Goal: Information Seeking & Learning: Learn about a topic

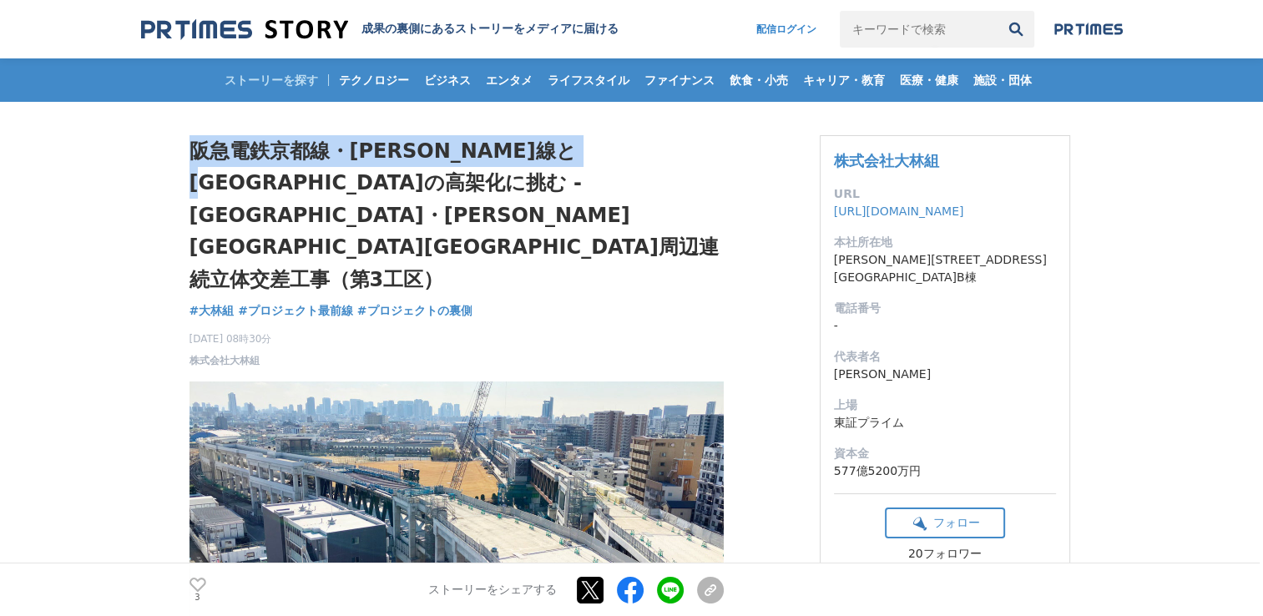
drag, startPoint x: 184, startPoint y: 150, endPoint x: 641, endPoint y: 154, distance: 457.3
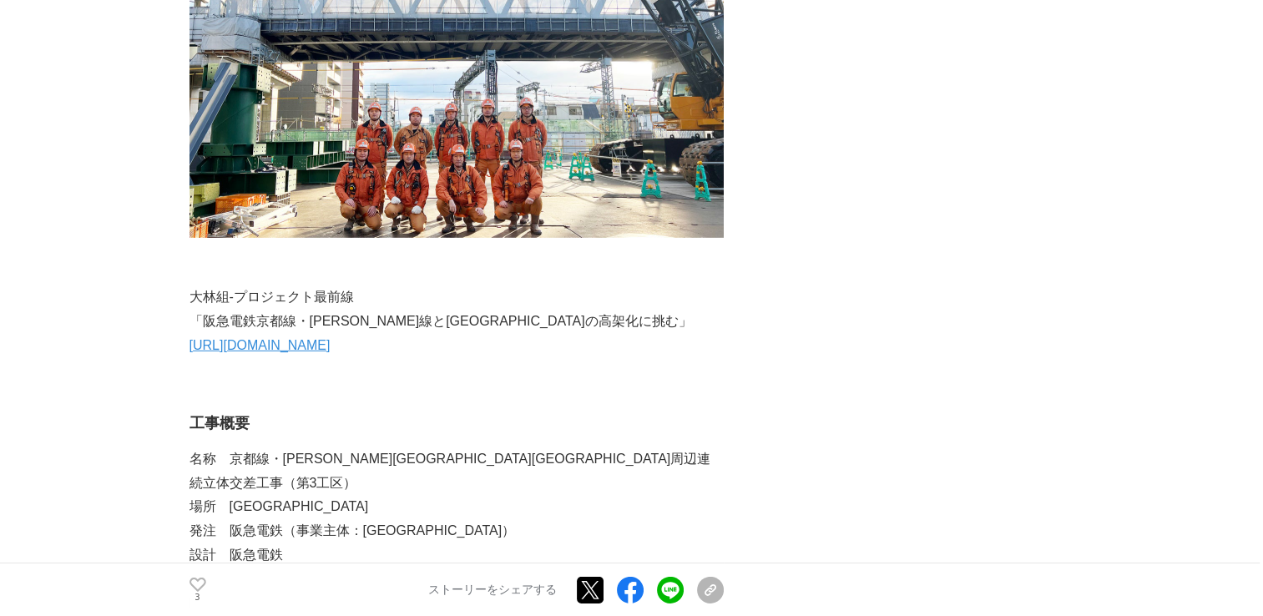
scroll to position [11265, 0]
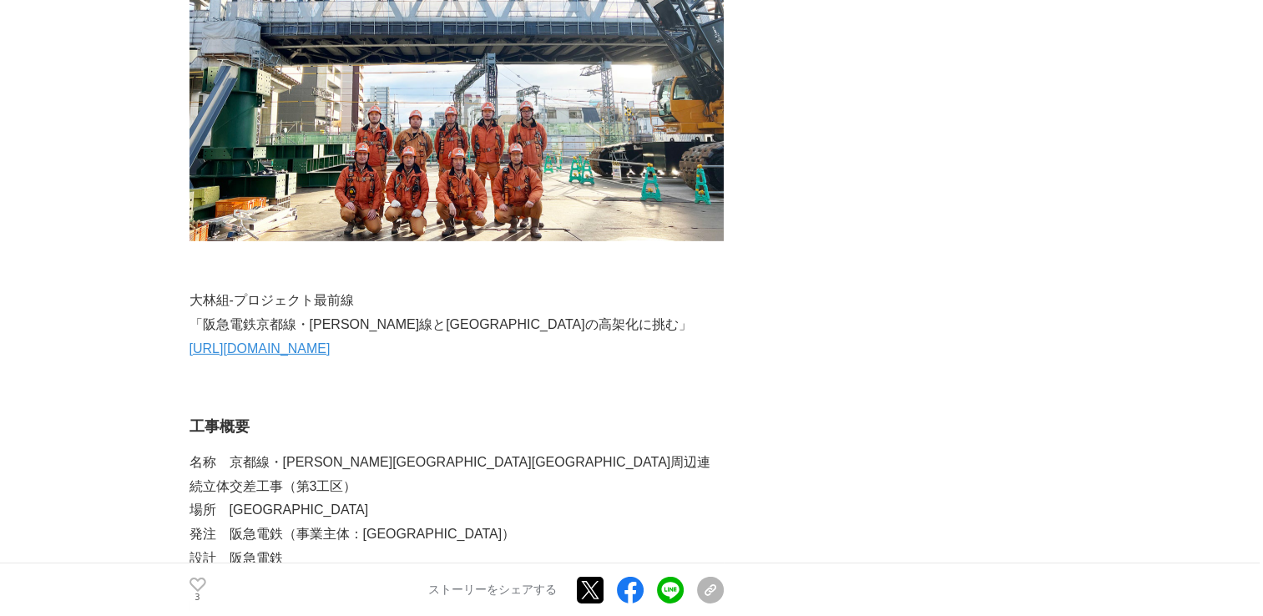
drag, startPoint x: 227, startPoint y: 376, endPoint x: 371, endPoint y: 369, distance: 143.7
drag, startPoint x: 371, startPoint y: 369, endPoint x: 369, endPoint y: 389, distance: 20.1
drag, startPoint x: 368, startPoint y: 372, endPoint x: 247, endPoint y: 366, distance: 121.1
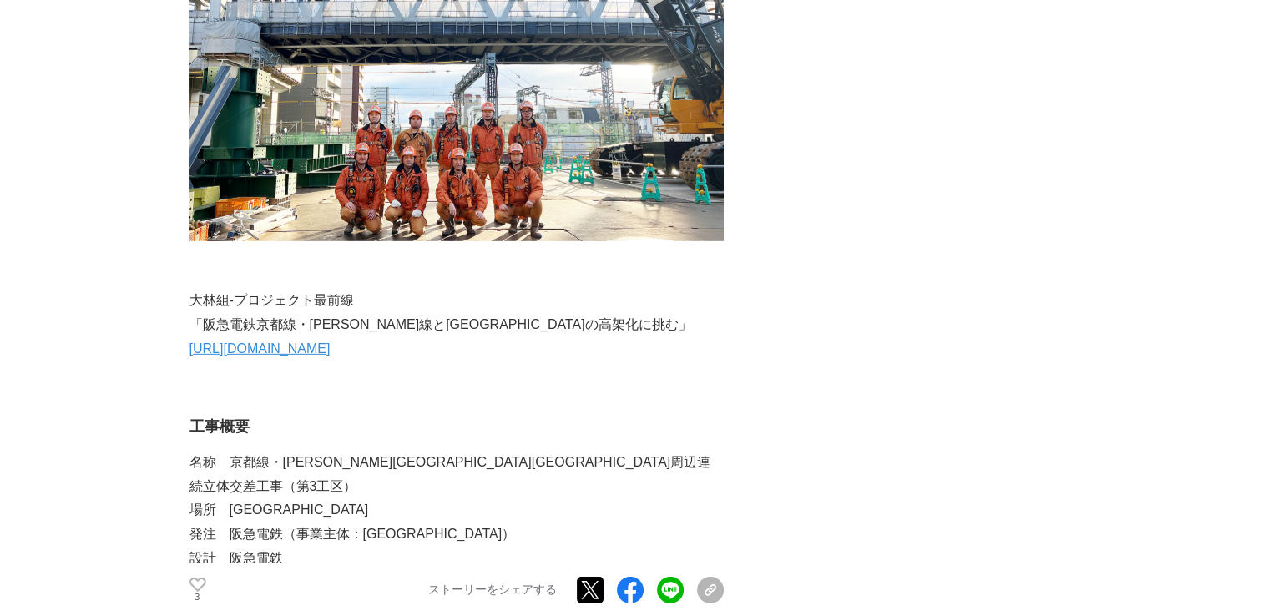
drag, startPoint x: 247, startPoint y: 366, endPoint x: 401, endPoint y: 192, distance: 232.4
click at [401, 498] on p "場所　[GEOGRAPHIC_DATA]" at bounding box center [456, 510] width 534 height 24
drag, startPoint x: 228, startPoint y: 179, endPoint x: 491, endPoint y: 178, distance: 262.9
click at [491, 451] on p "名称　京都線・[PERSON_NAME][GEOGRAPHIC_DATA][GEOGRAPHIC_DATA]周辺連続立体交差工事（第3工区）" at bounding box center [456, 475] width 534 height 48
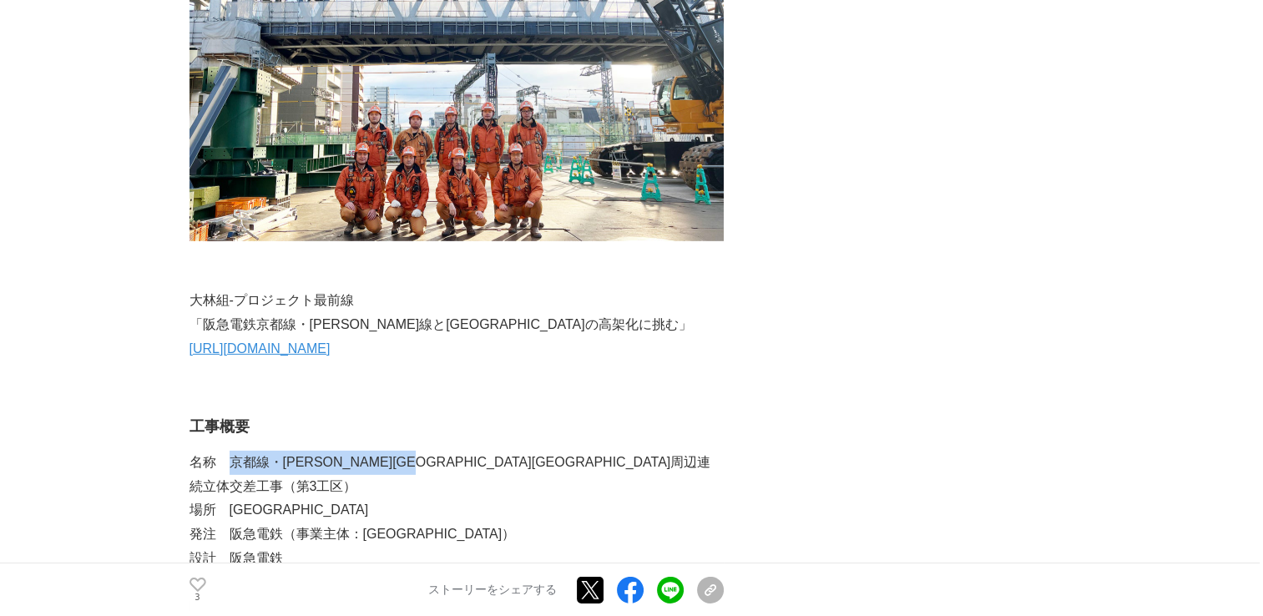
copy p "京都線・[PERSON_NAME][GEOGRAPHIC_DATA][GEOGRAPHIC_DATA]周辺連続立体交差工事"
